Goal: Task Accomplishment & Management: Use online tool/utility

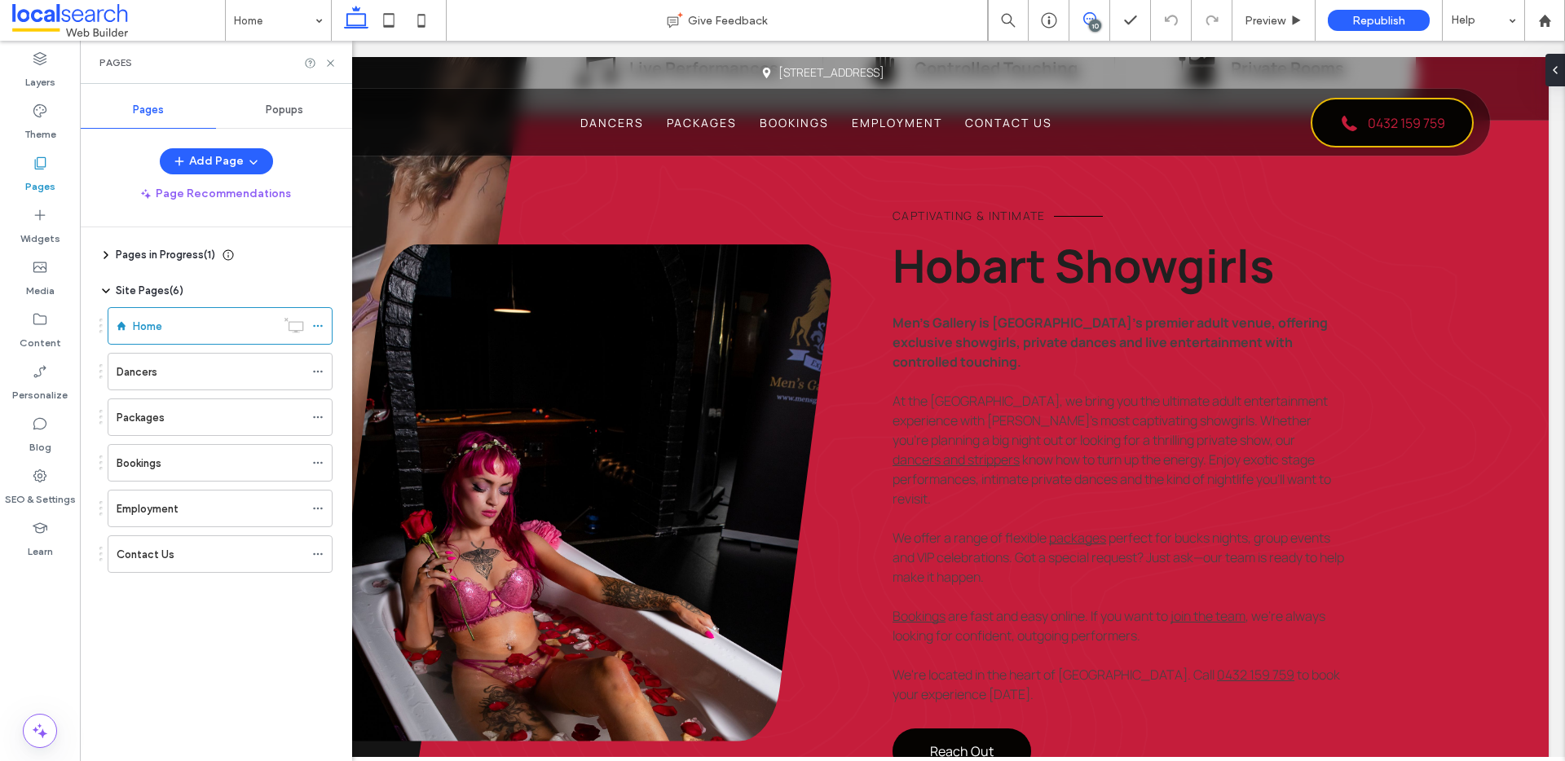
click at [1090, 14] on icon at bounding box center [1089, 18] width 13 height 13
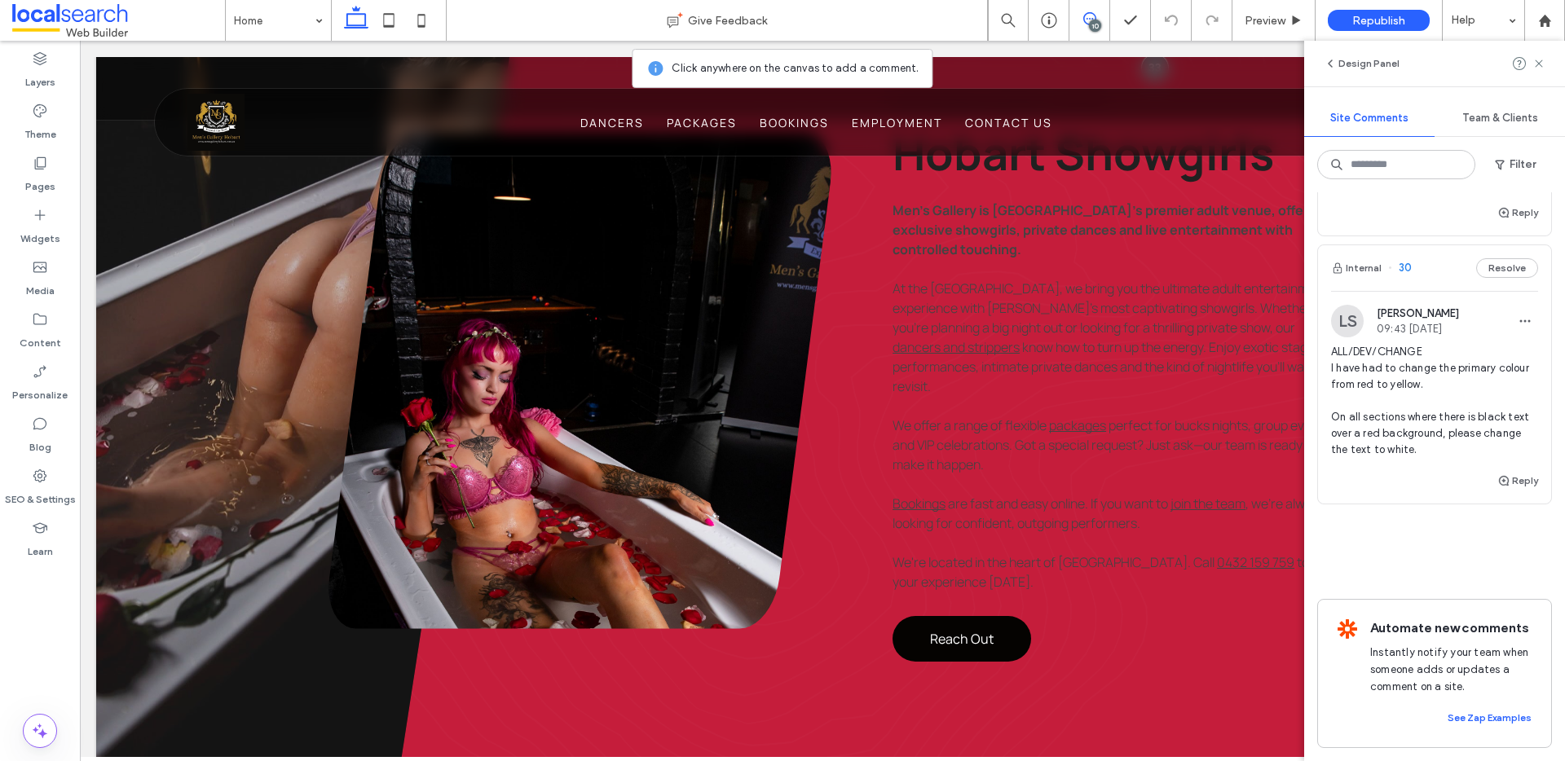
scroll to position [2099, 0]
click at [1536, 62] on use at bounding box center [1537, 62] width 7 height 7
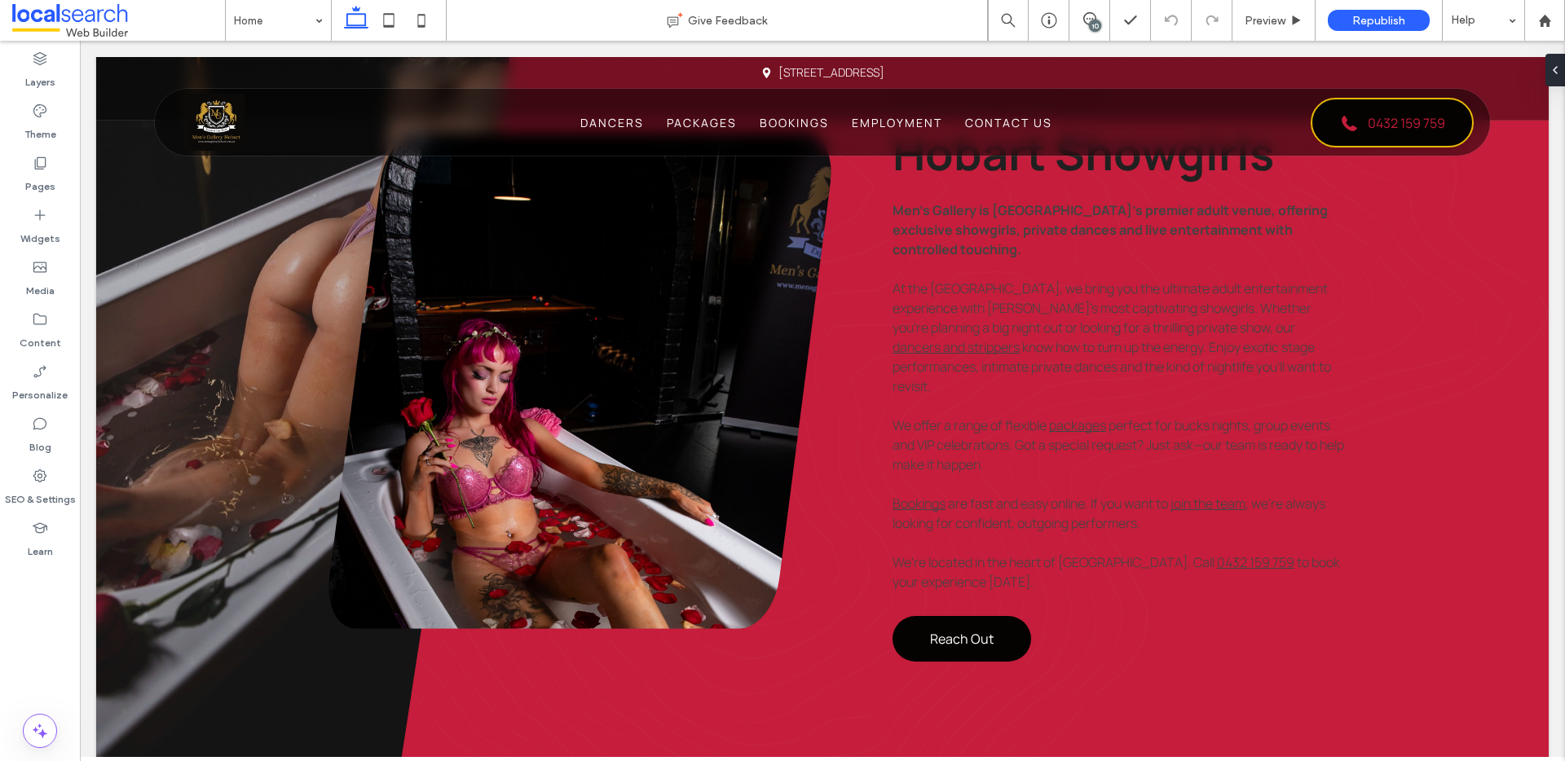
scroll to position [0, 0]
click at [296, 17] on input at bounding box center [274, 20] width 81 height 41
click at [1089, 26] on div "10" at bounding box center [1095, 26] width 12 height 12
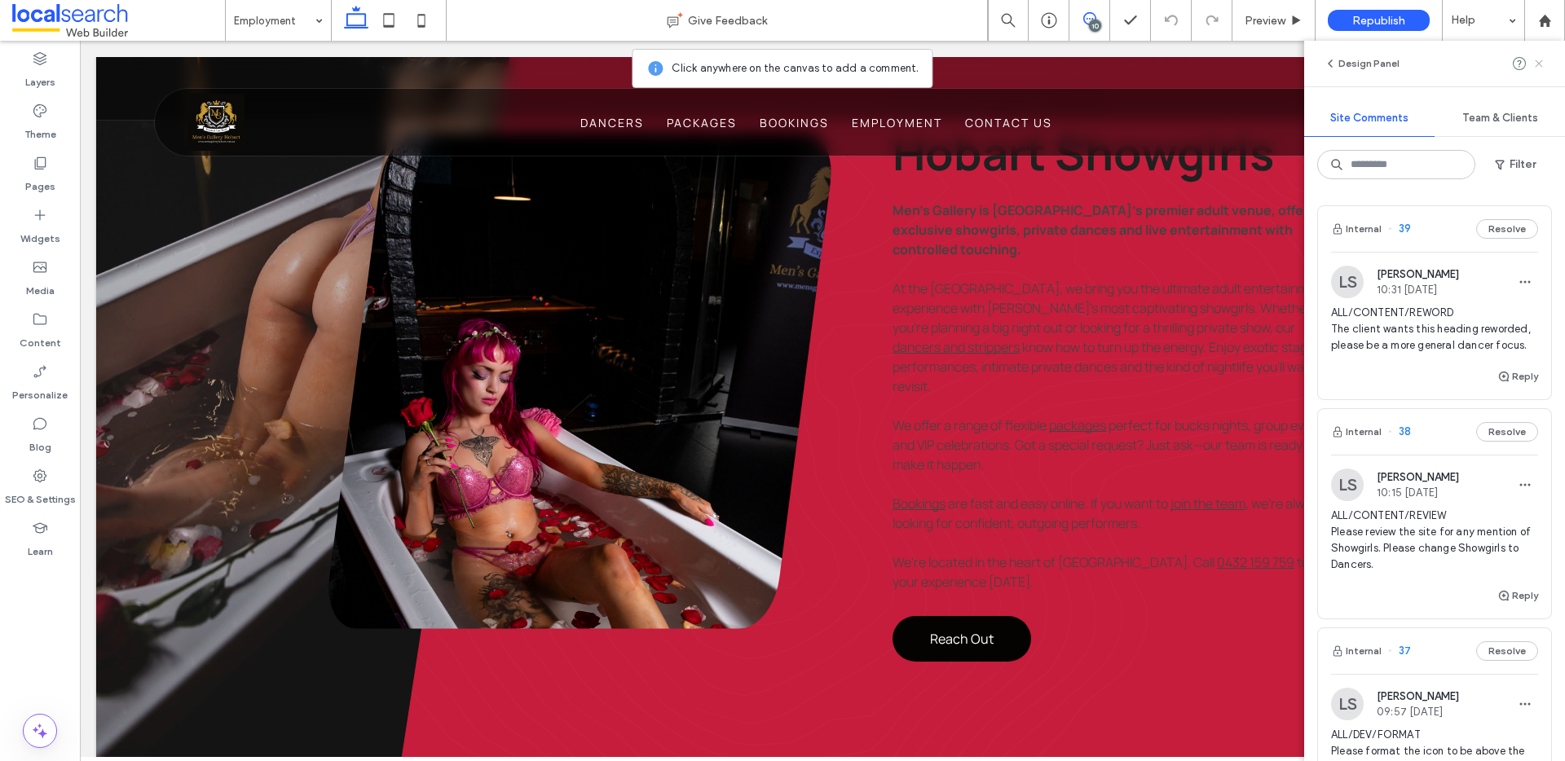
click at [1536, 65] on use at bounding box center [1537, 62] width 7 height 7
